Goal: Information Seeking & Learning: Learn about a topic

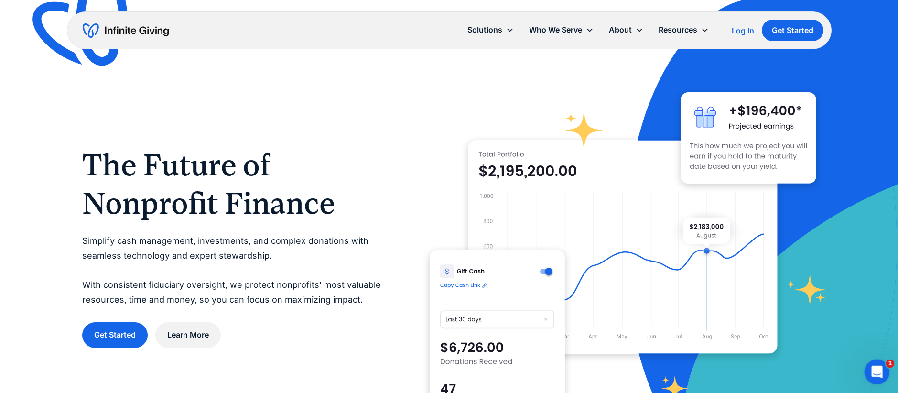
click at [876, 373] on icon "Open Intercom Messenger" at bounding box center [876, 371] width 16 height 16
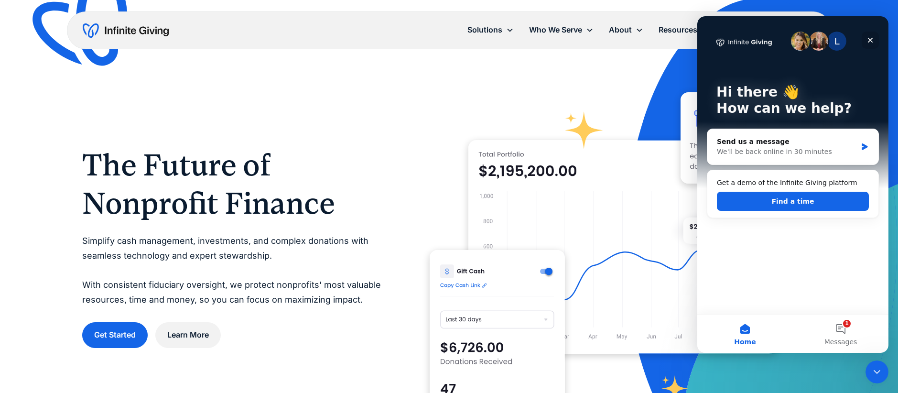
click at [870, 39] on icon "Close" at bounding box center [871, 40] width 8 height 8
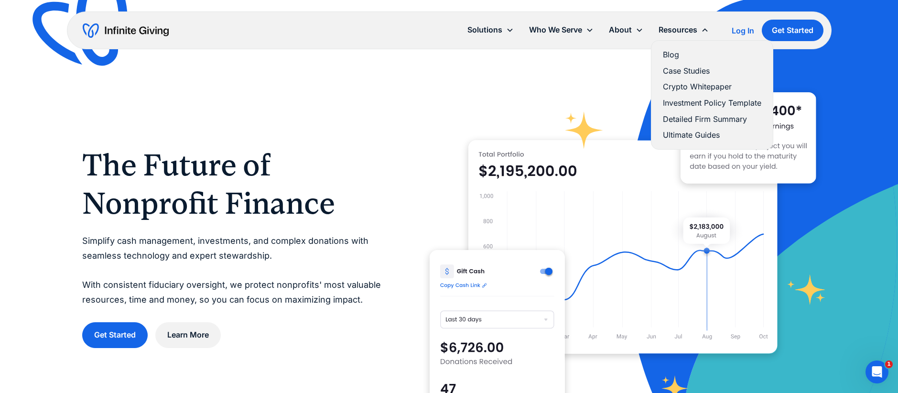
click at [670, 134] on link "Ultimate Guides" at bounding box center [712, 135] width 98 height 13
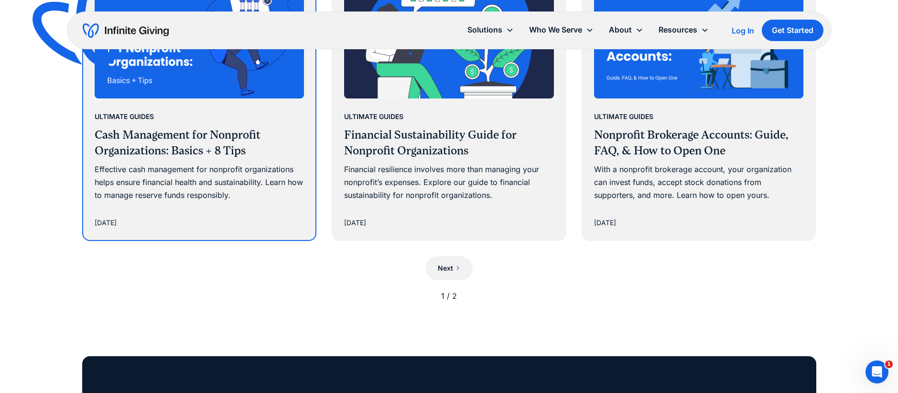
scroll to position [944, 0]
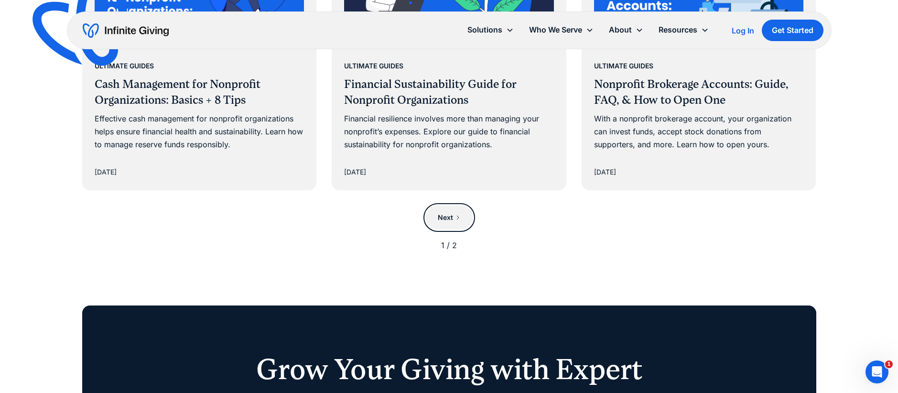
click at [463, 215] on link "Next" at bounding box center [449, 218] width 47 height 24
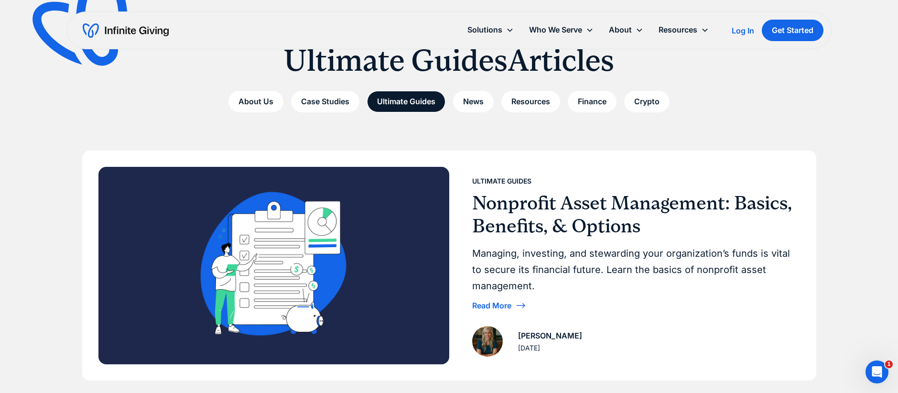
scroll to position [14, 0]
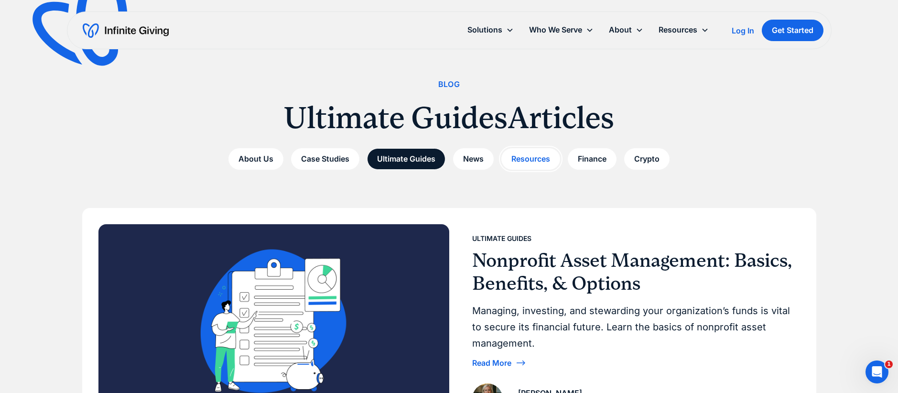
click at [528, 159] on link "Resources" at bounding box center [530, 159] width 59 height 22
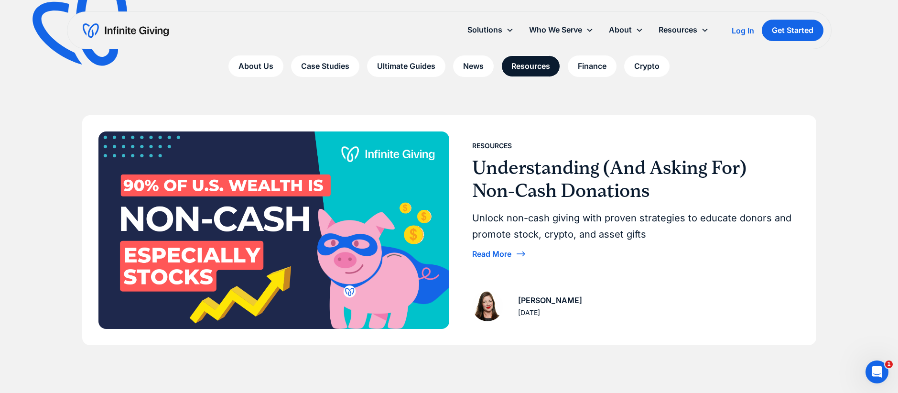
scroll to position [115, 0]
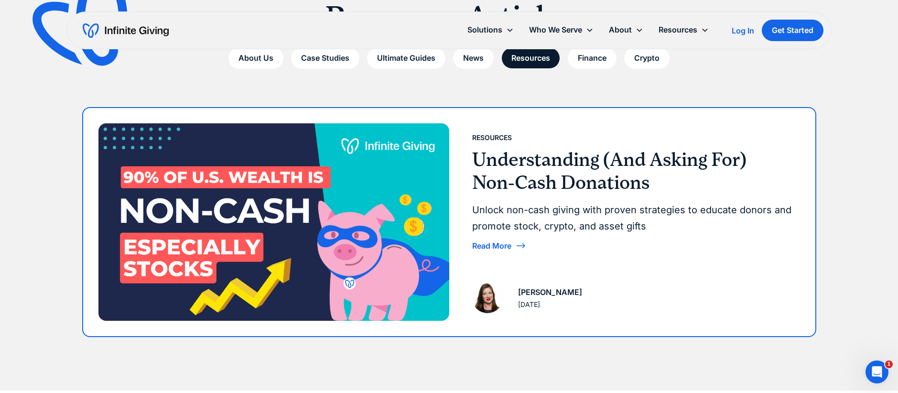
click at [493, 245] on div "Read More" at bounding box center [491, 246] width 39 height 8
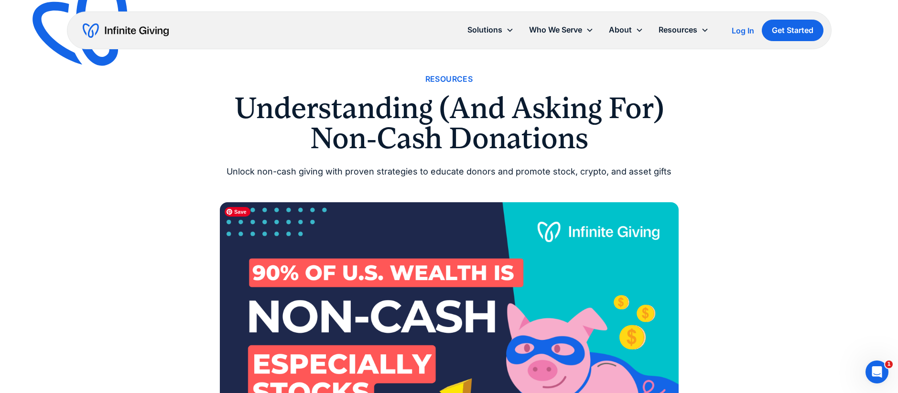
scroll to position [21, 0]
